Goal: Information Seeking & Learning: Learn about a topic

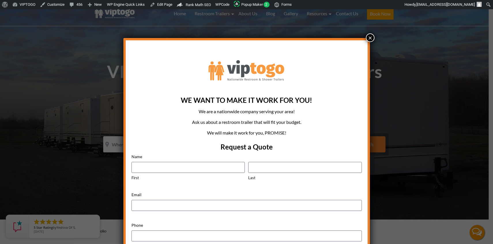
click at [370, 39] on button "×" at bounding box center [370, 37] width 9 height 9
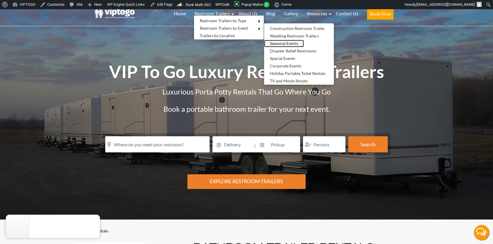
click at [275, 44] on link "Seasonal Events" at bounding box center [284, 43] width 40 height 7
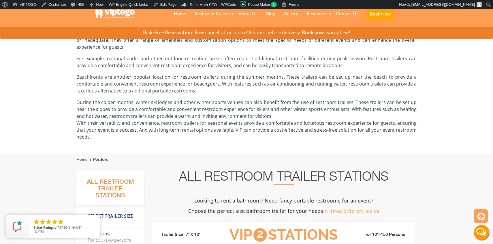
scroll to position [135, 0]
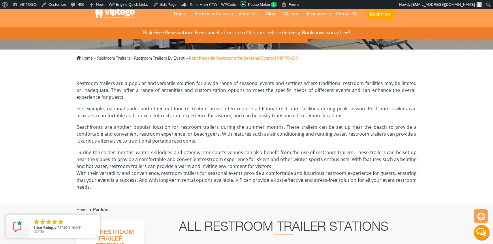
drag, startPoint x: 77, startPoint y: 84, endPoint x: 102, endPoint y: 188, distance: 107.1
click at [102, 188] on div "Restroom trailers are a popular and versatile solution for a wide range of seas…" at bounding box center [246, 135] width 340 height 137
copy div "Restroom trailers are a popular and versatile solution for a wide range of seas…"
click at [214, 12] on div at bounding box center [246, 122] width 493 height 244
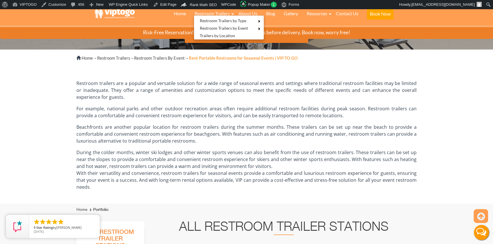
click at [246, 86] on p "Restroom trailers are a popular and versatile solution for a wide range of seas…" at bounding box center [246, 90] width 340 height 21
